Goal: Task Accomplishment & Management: Use online tool/utility

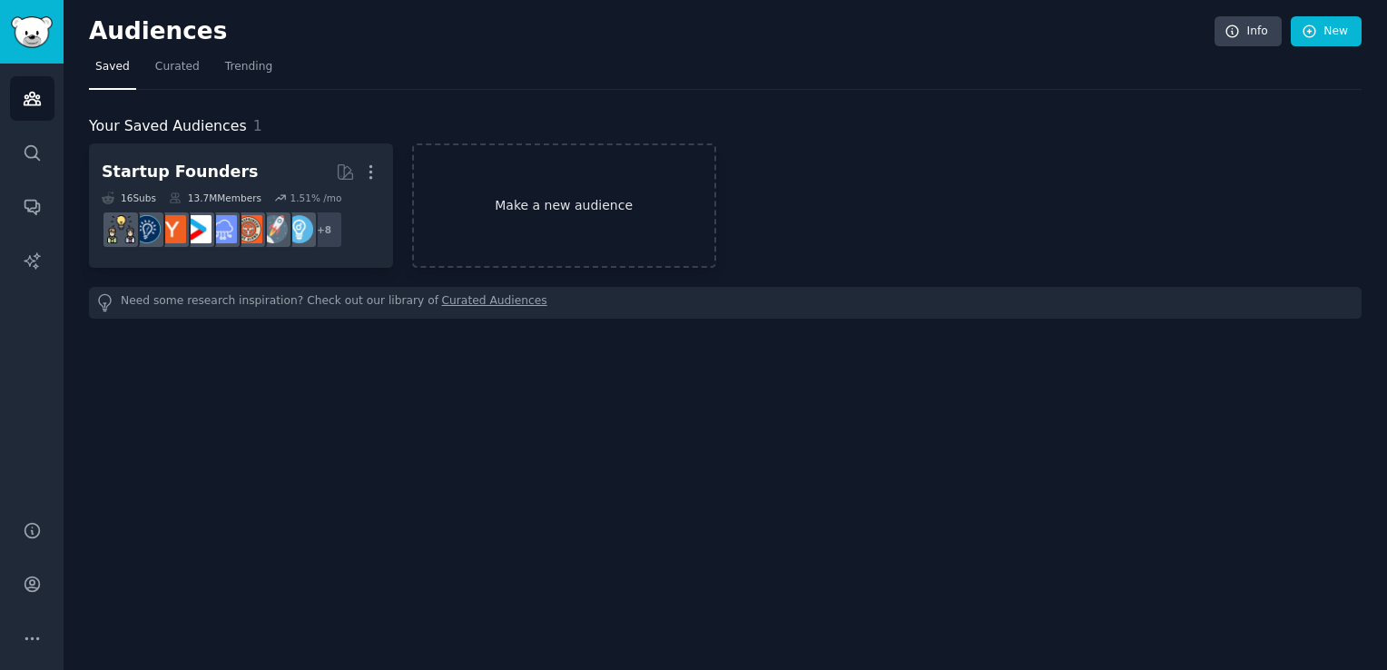
click at [577, 211] on link "Make a new audience" at bounding box center [564, 205] width 304 height 124
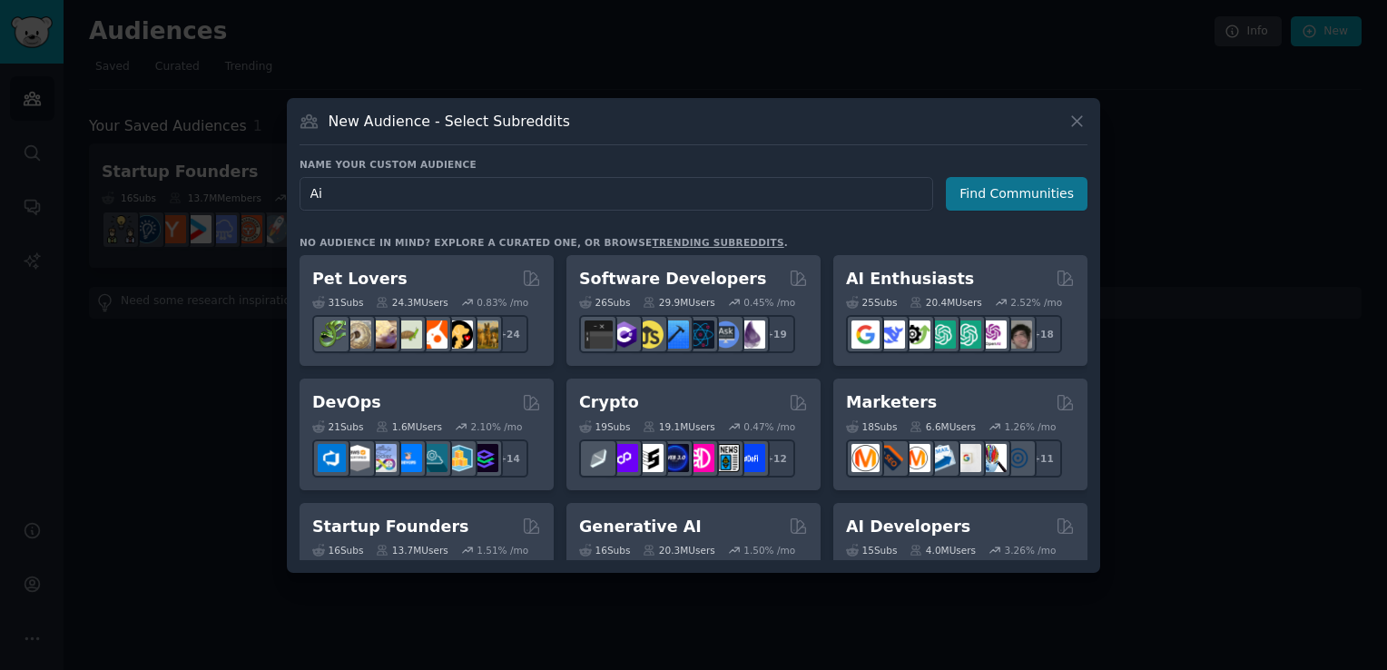
type input "Ai"
click at [979, 195] on button "Find Communities" at bounding box center [1017, 194] width 142 height 34
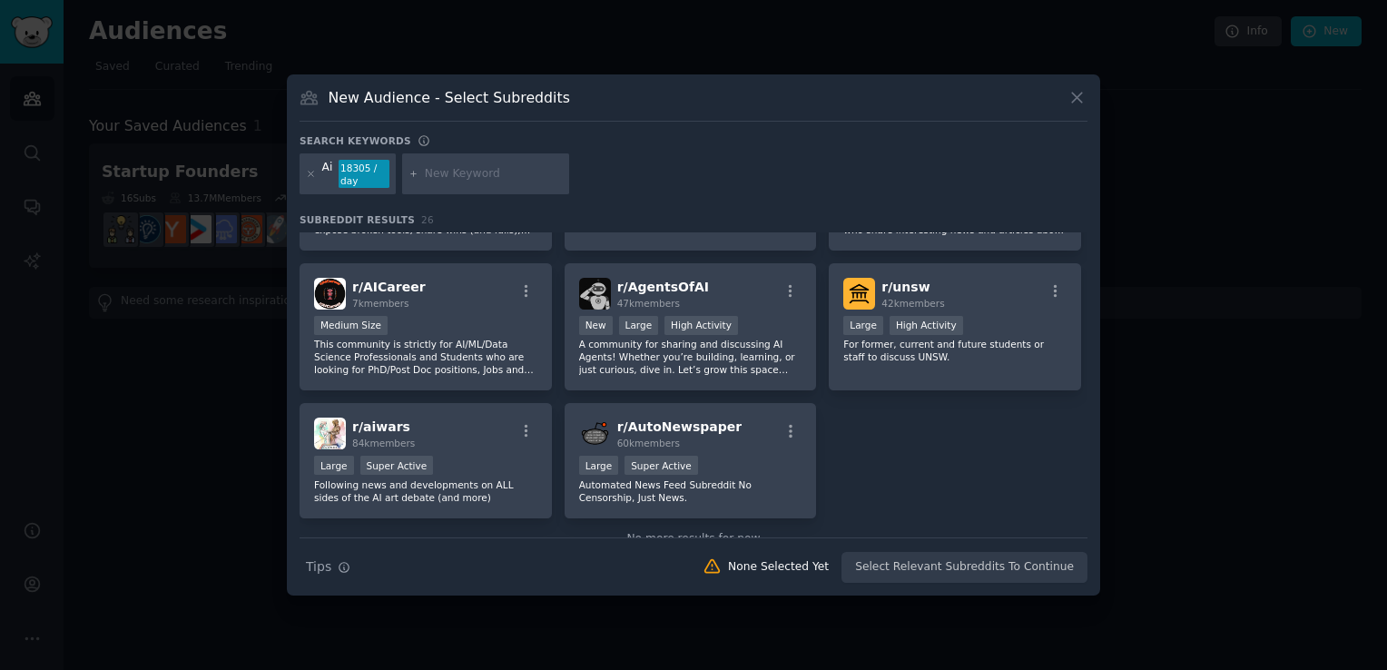
scroll to position [954, 0]
